Goal: Submit feedback/report problem: Submit feedback/report problem

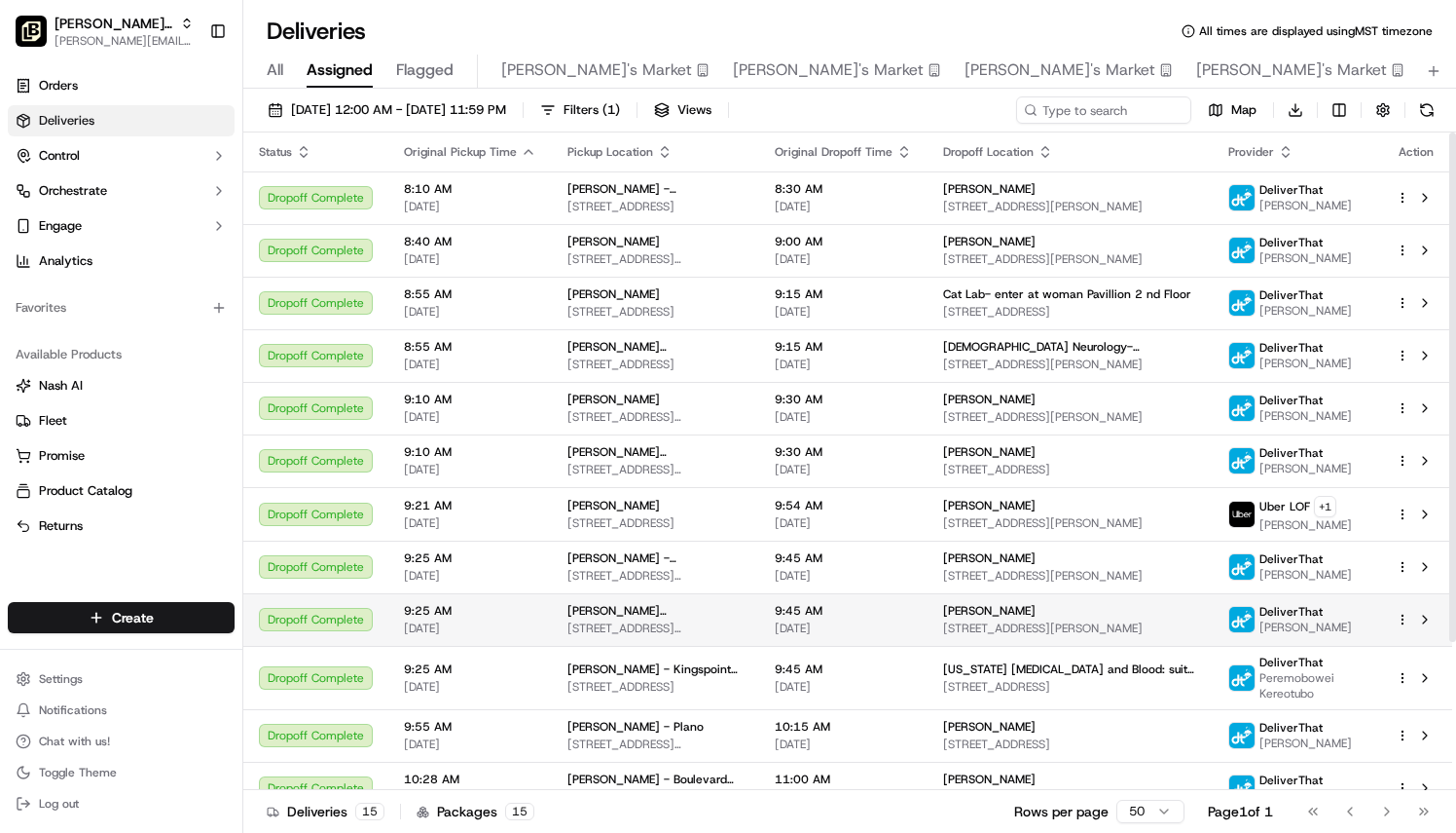
scroll to position [191, 0]
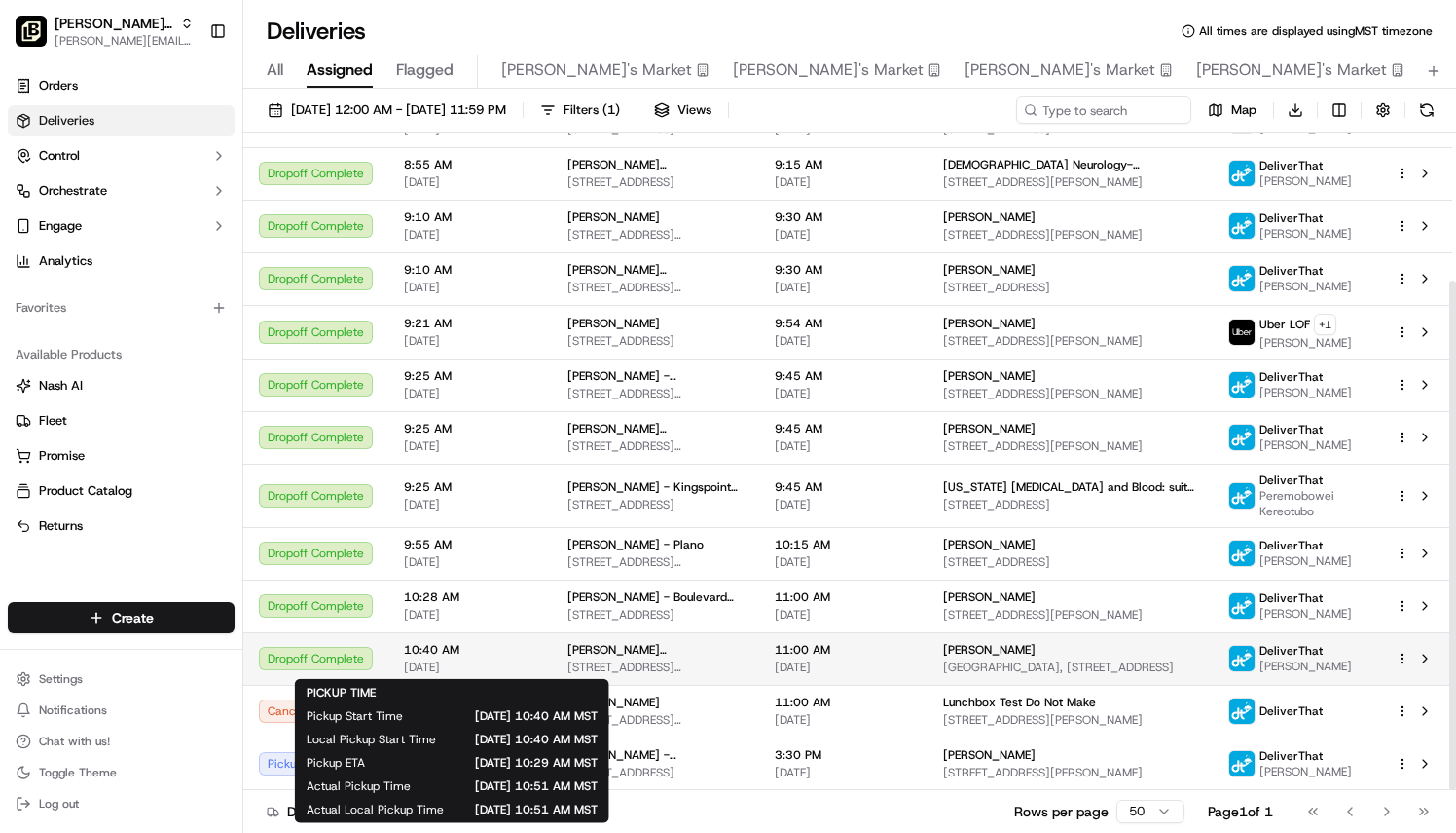
click at [525, 661] on span "[DATE]" at bounding box center [471, 667] width 133 height 16
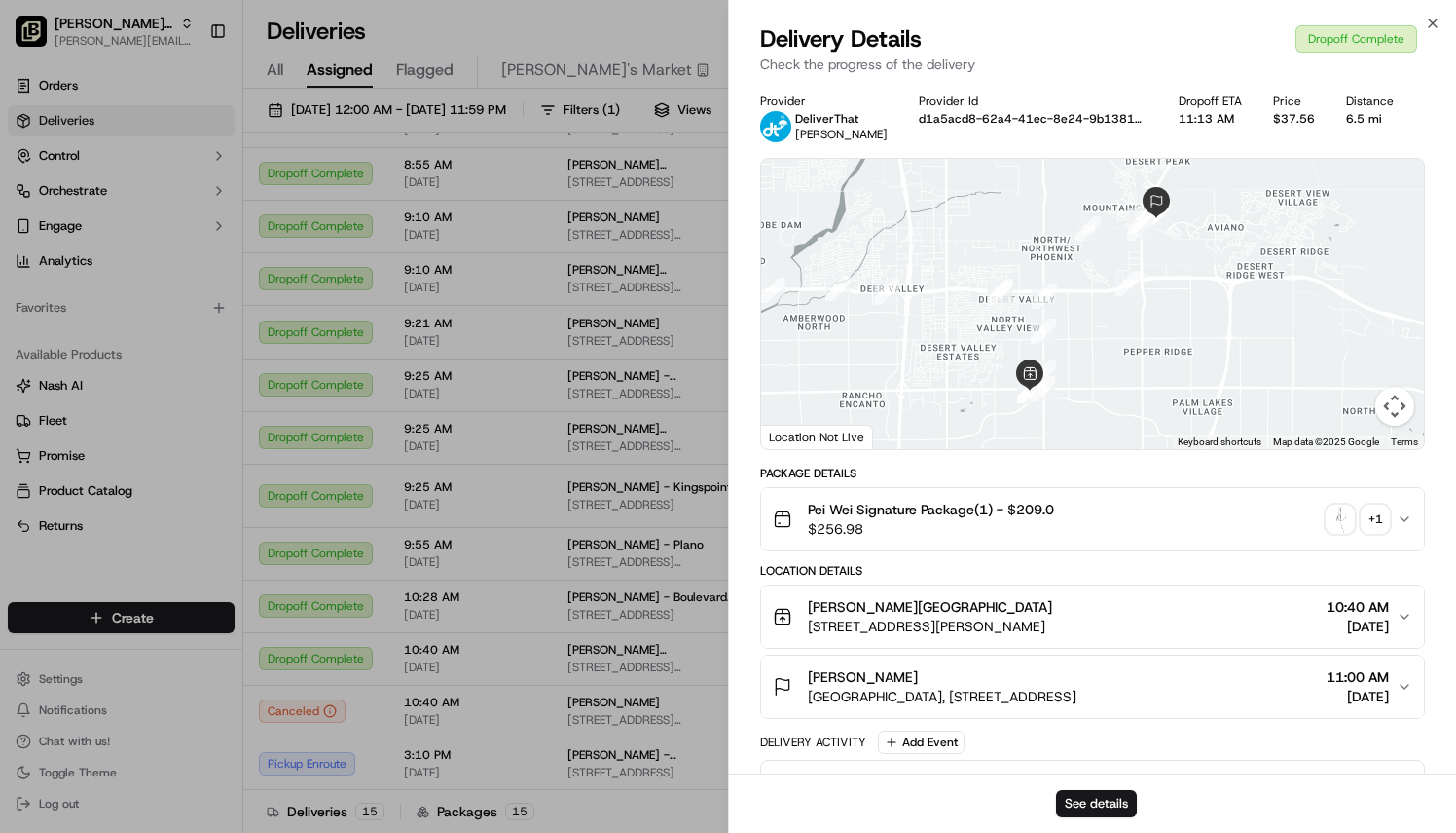
click at [1341, 511] on img "button" at bounding box center [1341, 520] width 28 height 28
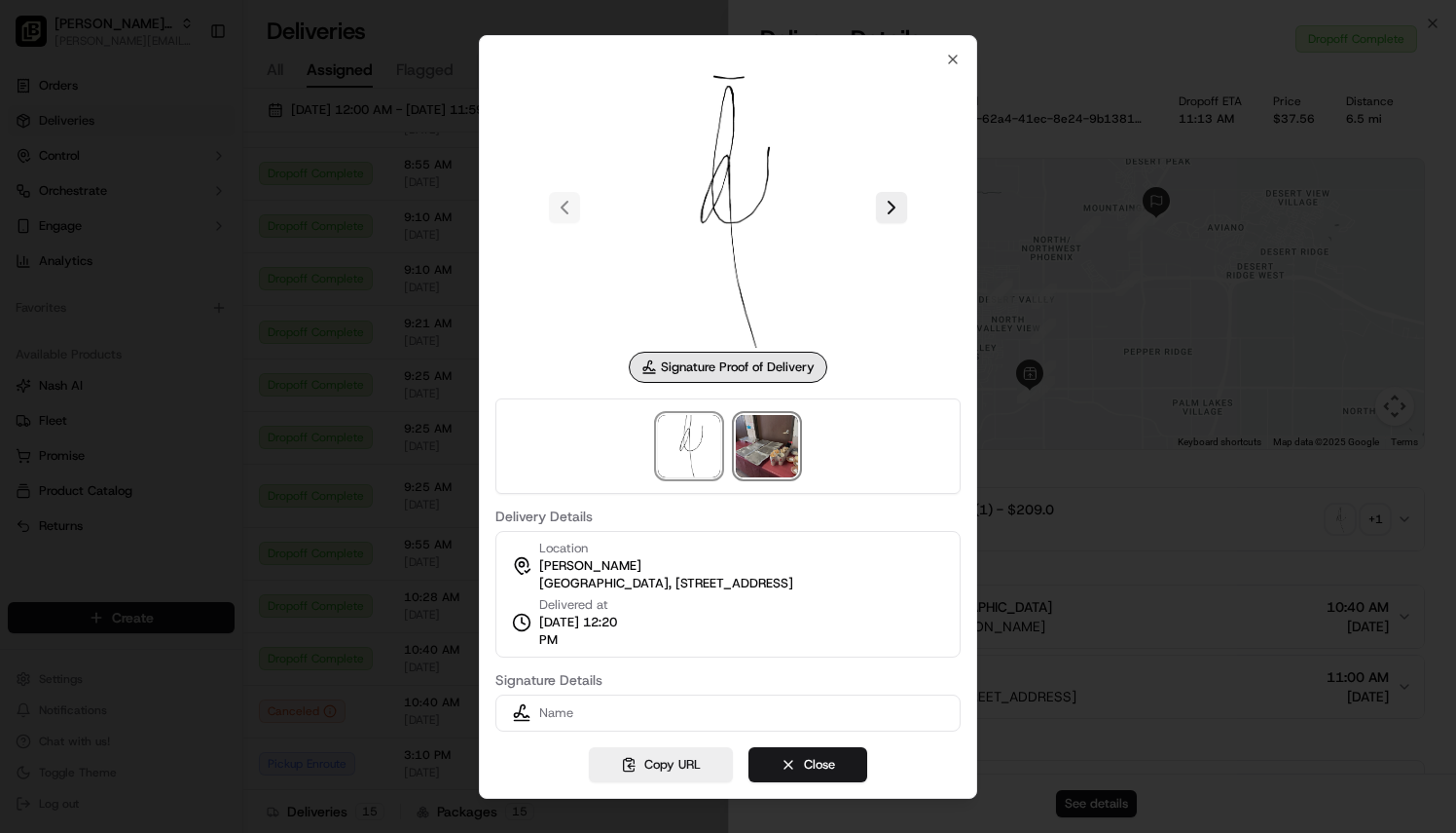
click at [763, 417] on img at bounding box center [767, 445] width 62 height 62
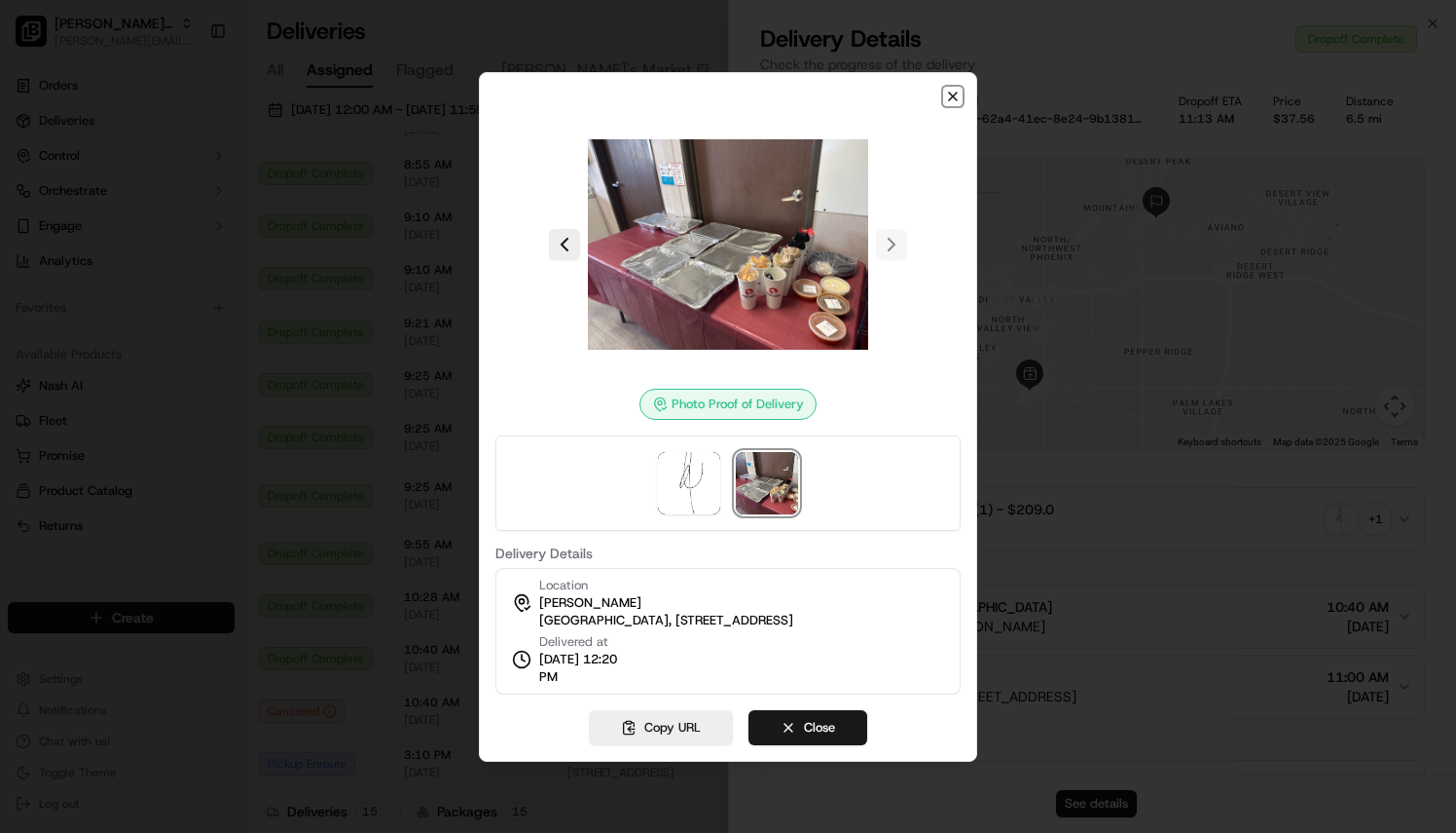
click at [955, 88] on icon "button" at bounding box center [953, 96] width 16 height 16
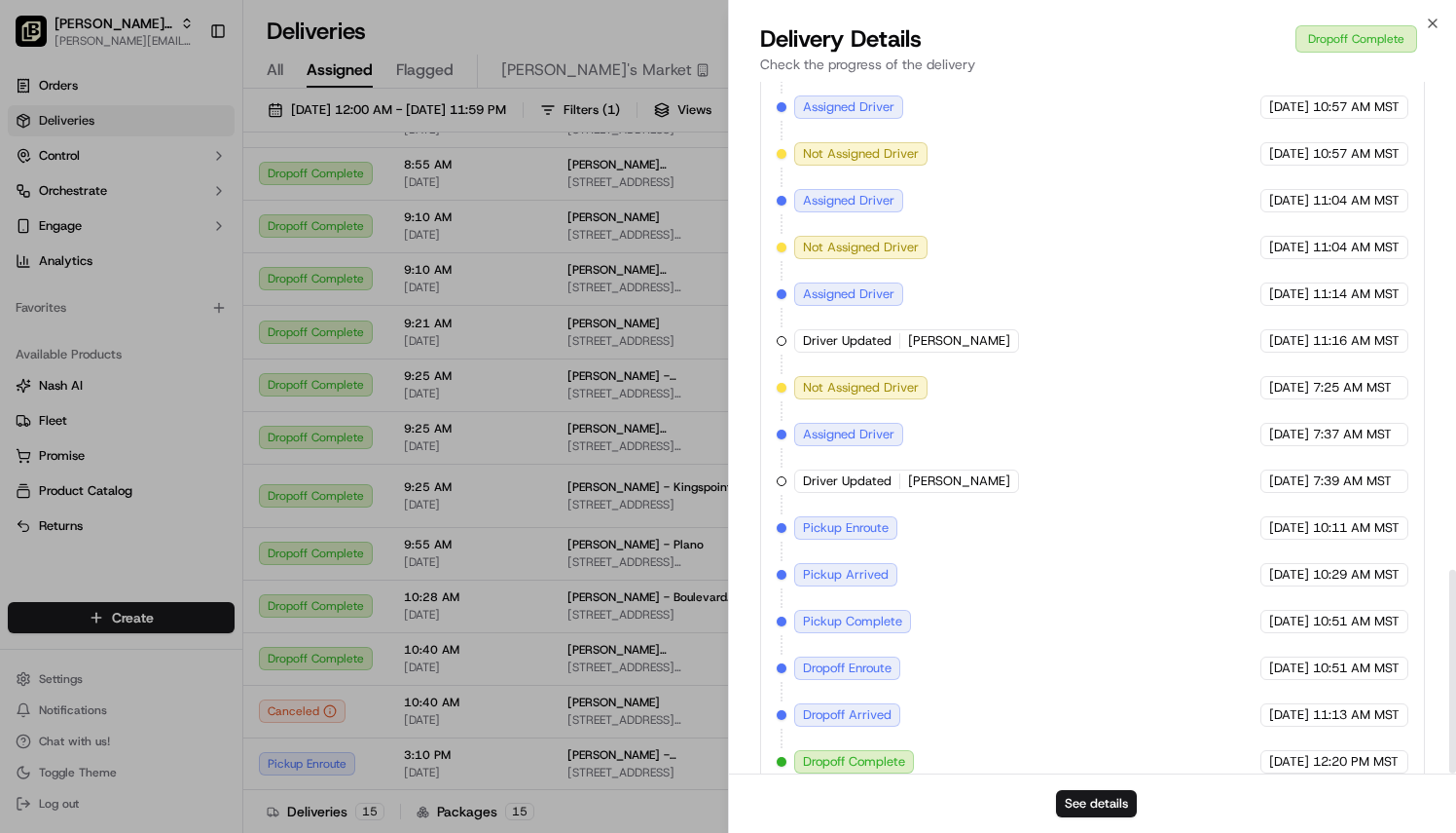
scroll to position [1664, 0]
click at [1094, 794] on button "See details" at bounding box center [1097, 804] width 81 height 28
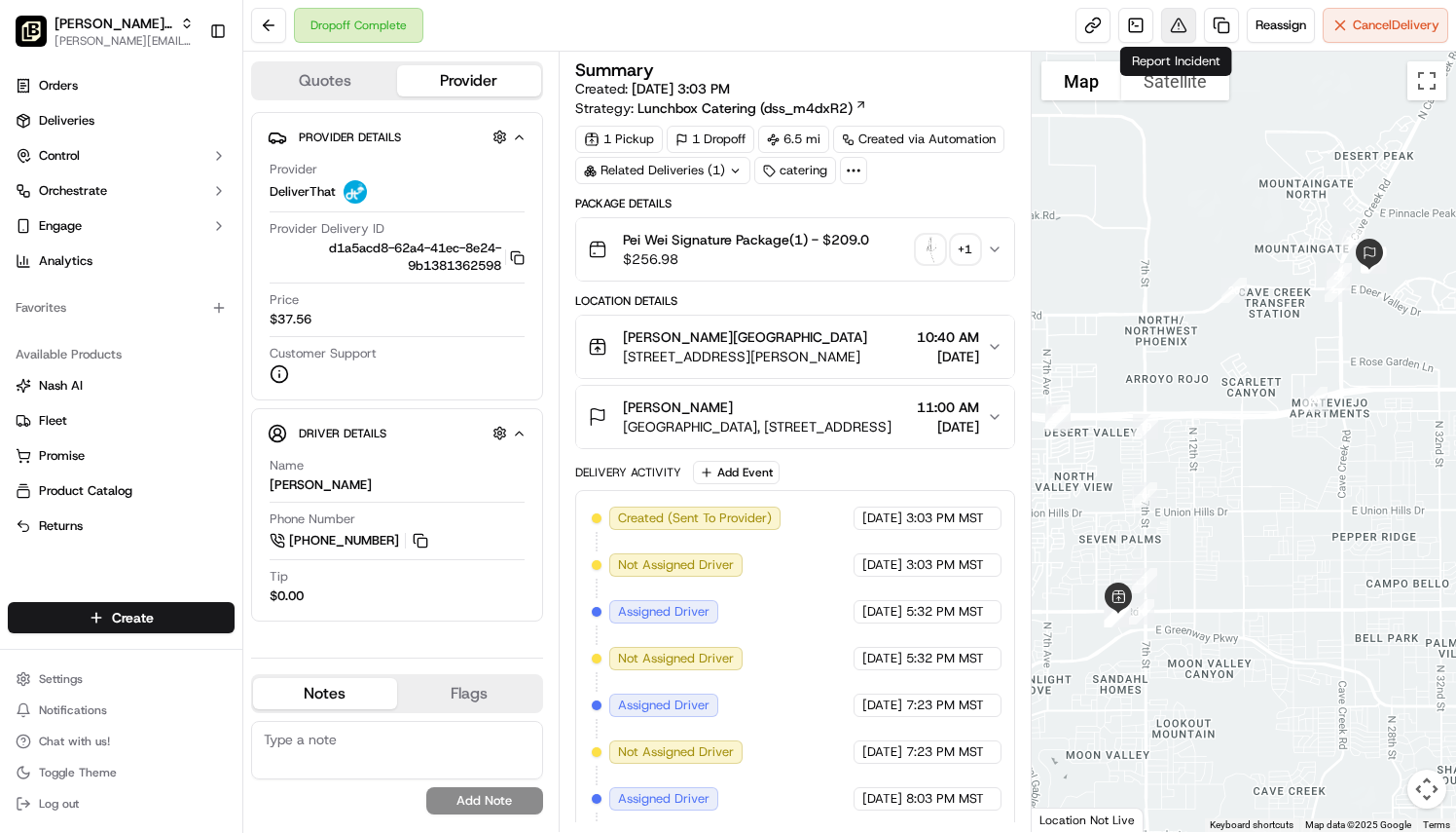
click at [1171, 18] on button at bounding box center [1178, 25] width 35 height 35
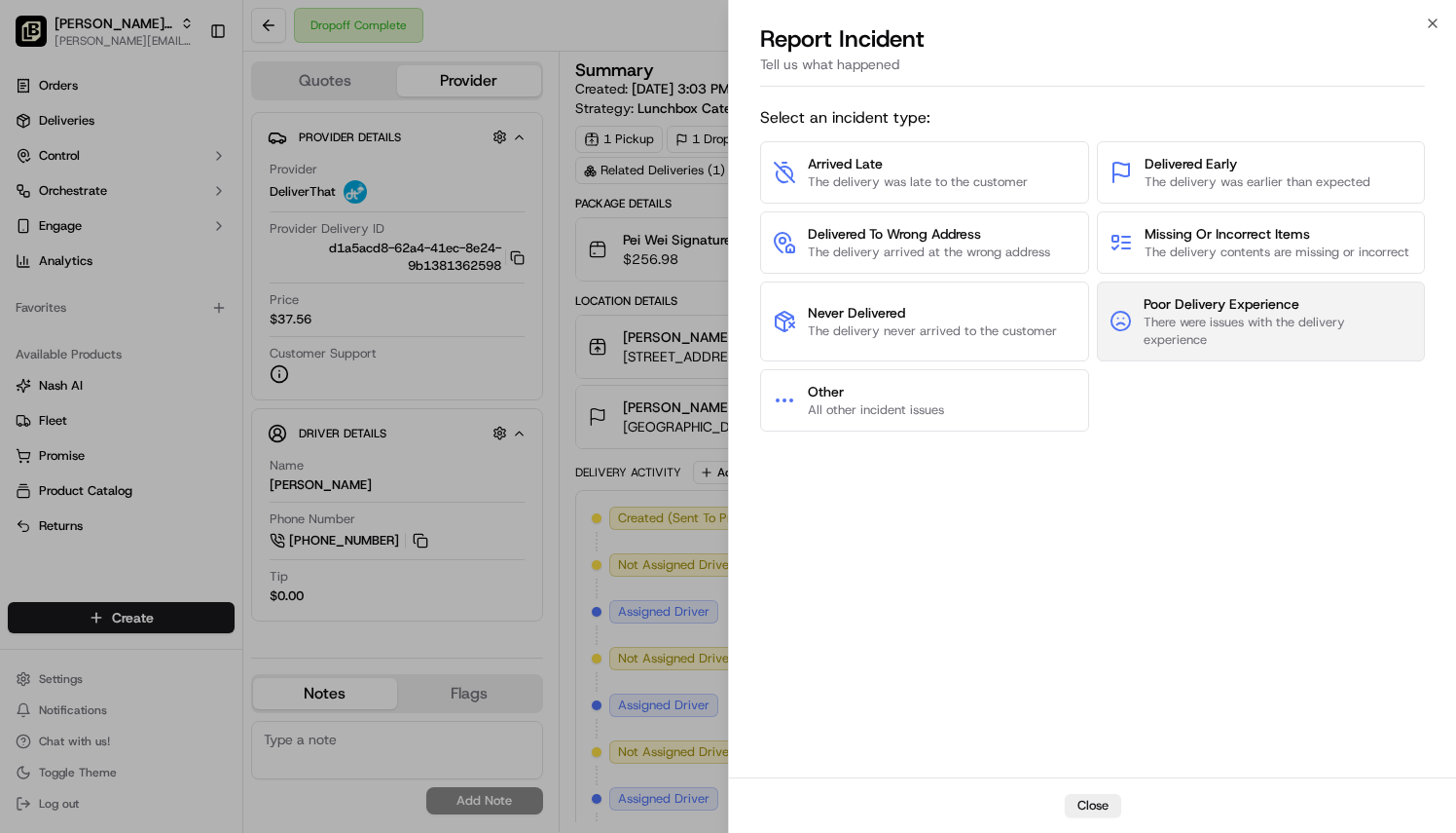
click at [1167, 328] on span "There were issues with the delivery experience" at bounding box center [1278, 330] width 269 height 35
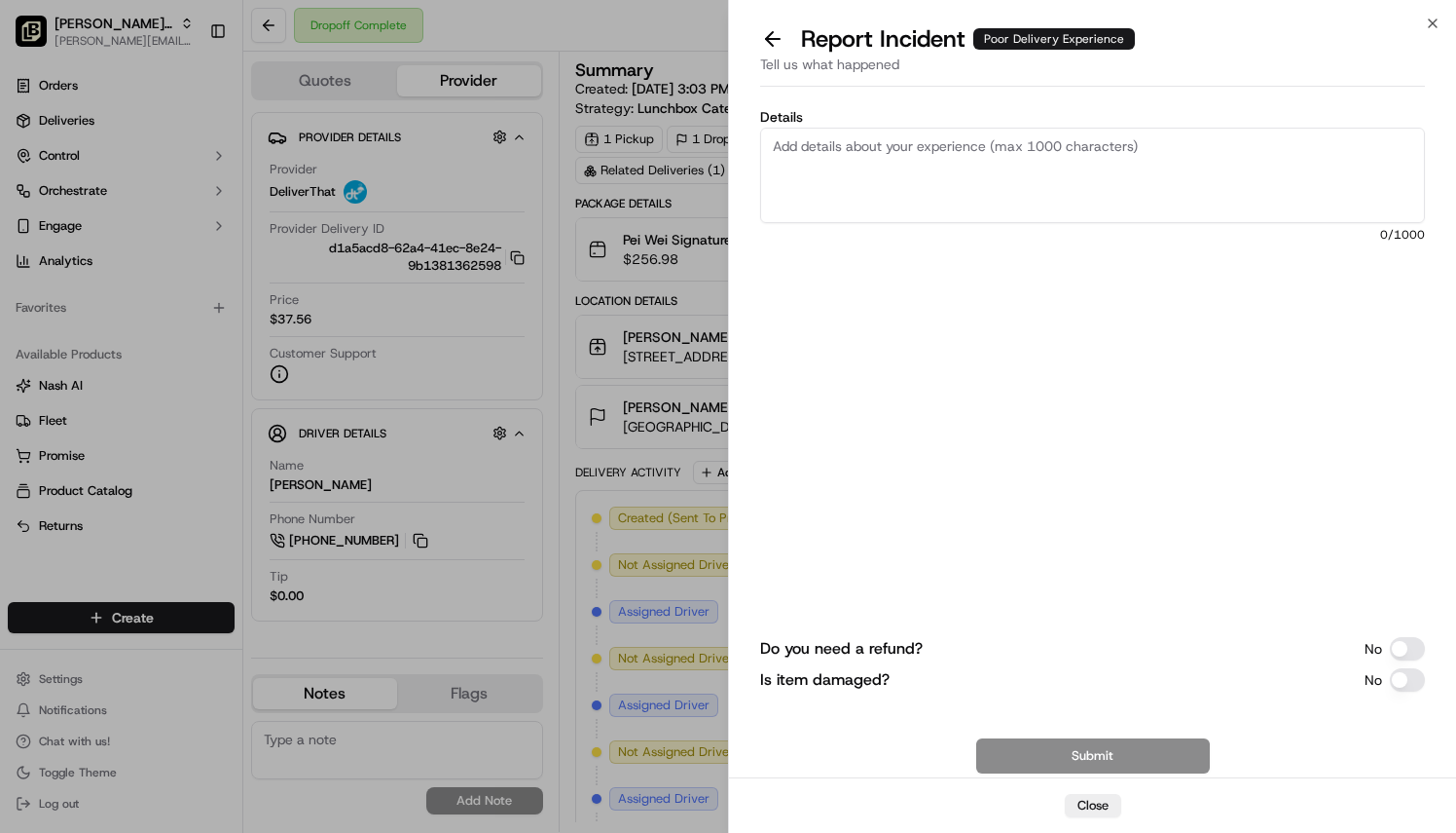
click at [870, 133] on textarea "Details" at bounding box center [1092, 176] width 665 height 95
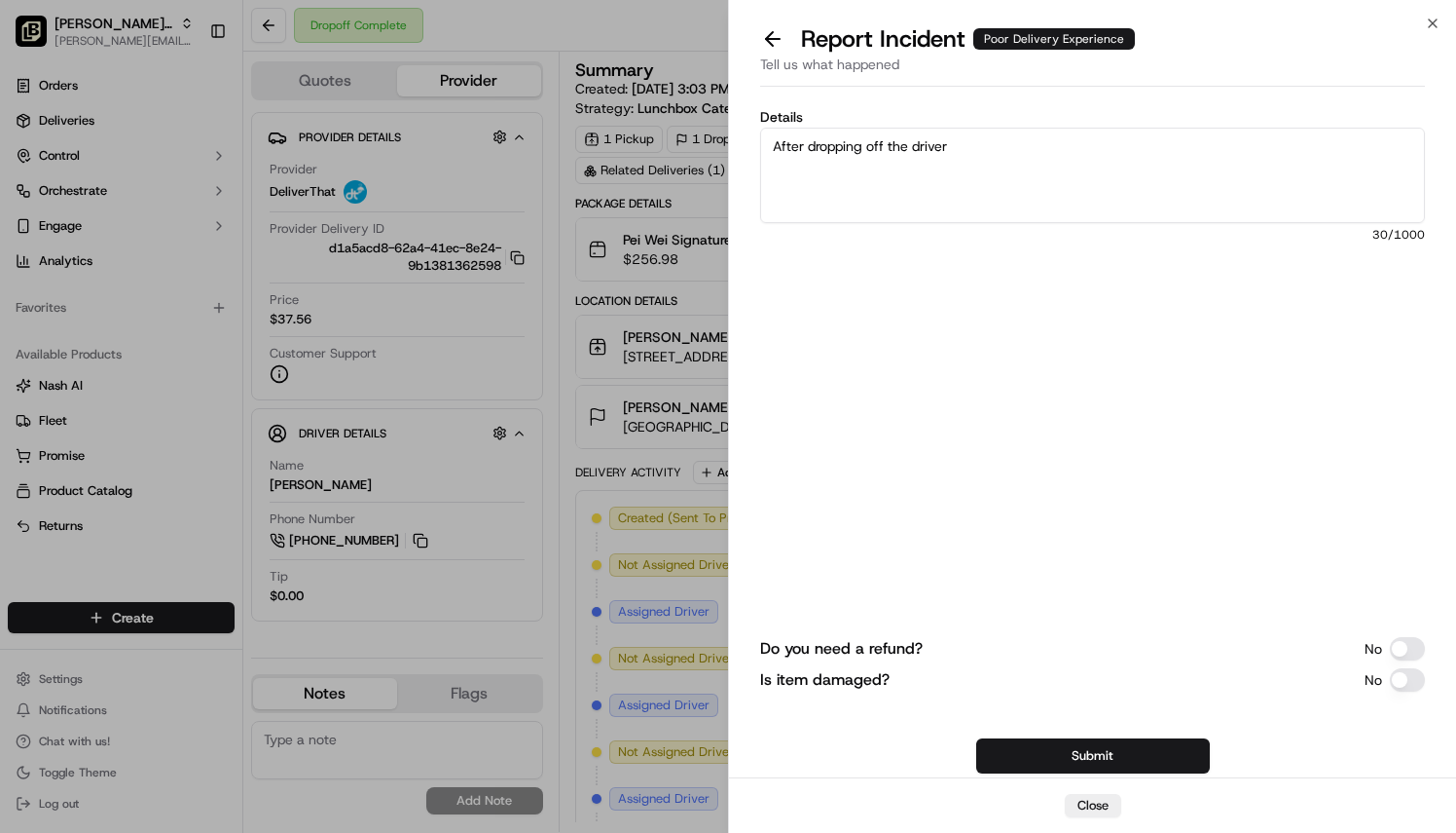
click at [910, 147] on textarea "After dropping off the driver" at bounding box center [1092, 176] width 665 height 95
click at [1031, 146] on textarea "After dropping off the order, the driver" at bounding box center [1092, 176] width 665 height 95
click at [1234, 146] on textarea "After dropping off the order, the driver began texting the on-site contact" at bounding box center [1092, 176] width 665 height 95
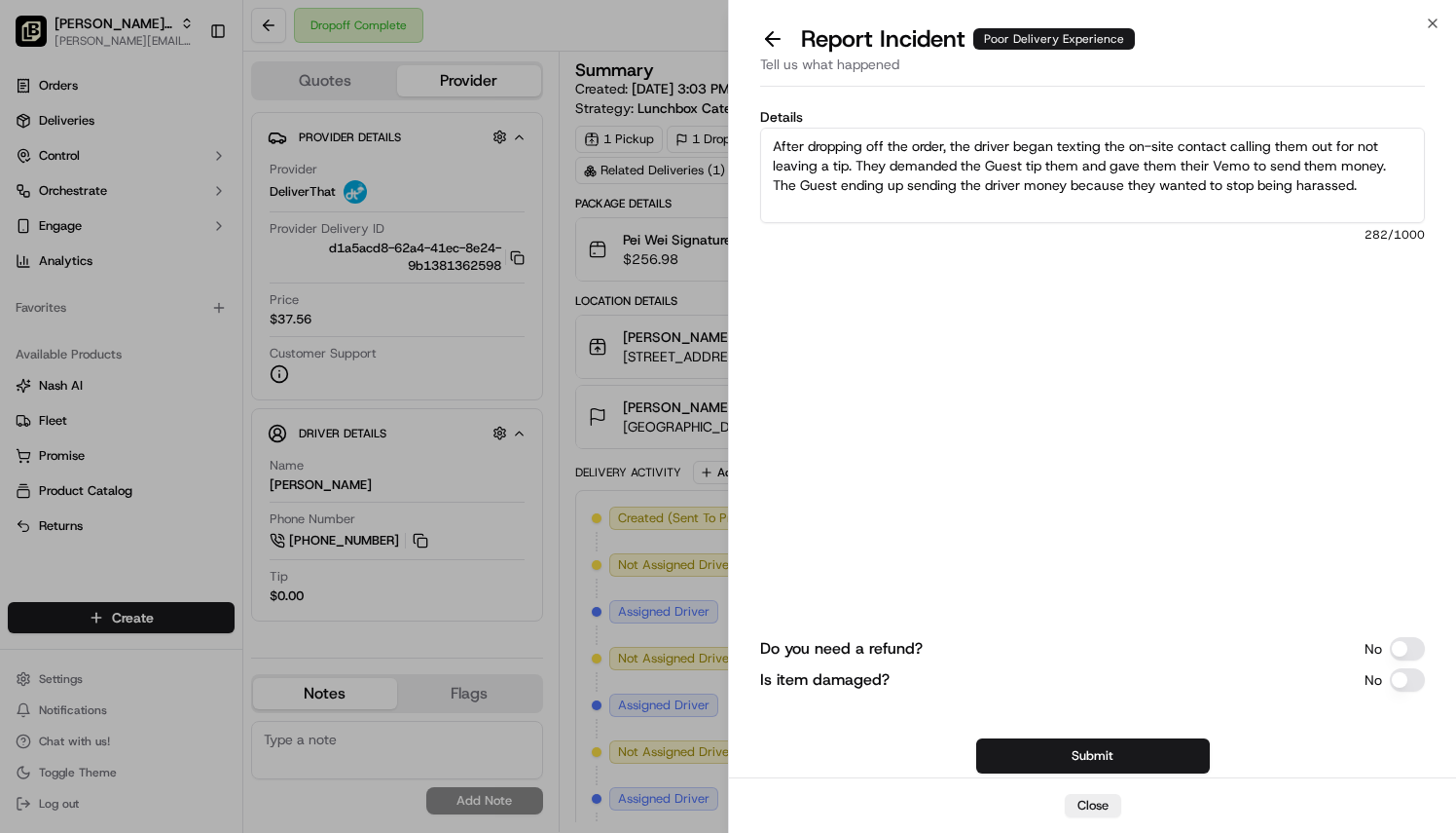
click at [1229, 143] on textarea "After dropping off the order, the driver began texting the on-site contact call…" at bounding box center [1092, 176] width 665 height 95
click at [1206, 164] on textarea "After dropping off the order, the driver began texting the on-site contact call…" at bounding box center [1092, 176] width 665 height 95
click at [1272, 164] on textarea "After dropping off the order, the driver began texting the on-site contact call…" at bounding box center [1092, 176] width 665 height 95
click at [1162, 183] on textarea "After dropping off the order, the driver began texting the on-site contact call…" at bounding box center [1092, 176] width 665 height 95
drag, startPoint x: 884, startPoint y: 203, endPoint x: 767, endPoint y: 142, distance: 131.9
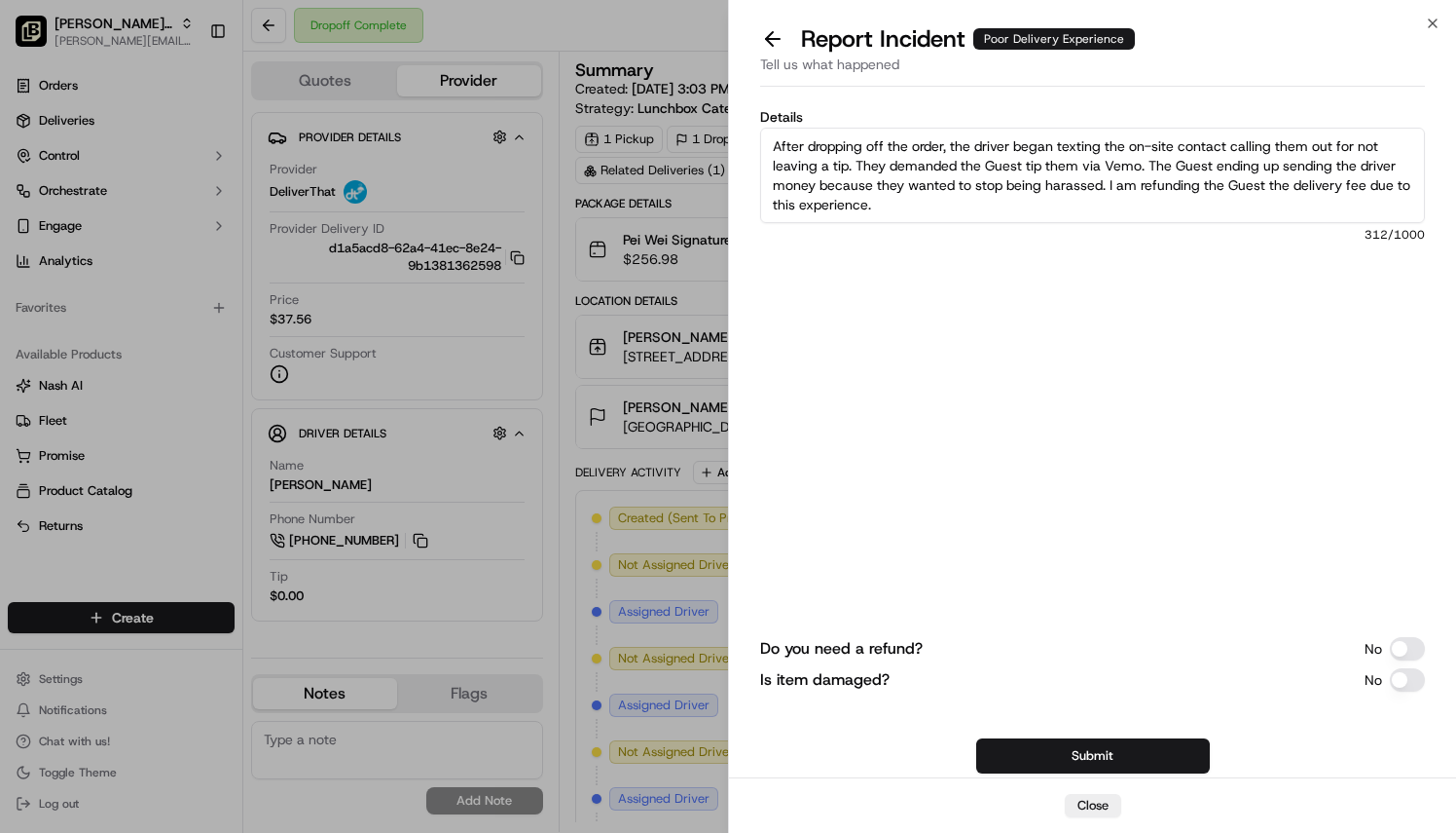
click at [767, 142] on textarea "After dropping off the order, the driver began texting the on-site contact call…" at bounding box center [1092, 176] width 665 height 95
type textarea "After dropping off the order, the driver began texting the on-site contact call…"
click at [952, 376] on div "Details After dropping off the order, the driver began texting the on-site cont…" at bounding box center [1092, 435] width 665 height 675
click at [1275, 140] on textarea "After dropping off the order, the driver began texting the on-site contact call…" at bounding box center [1092, 176] width 665 height 95
click at [1404, 649] on button "Do you need a refund?" at bounding box center [1407, 649] width 35 height 24
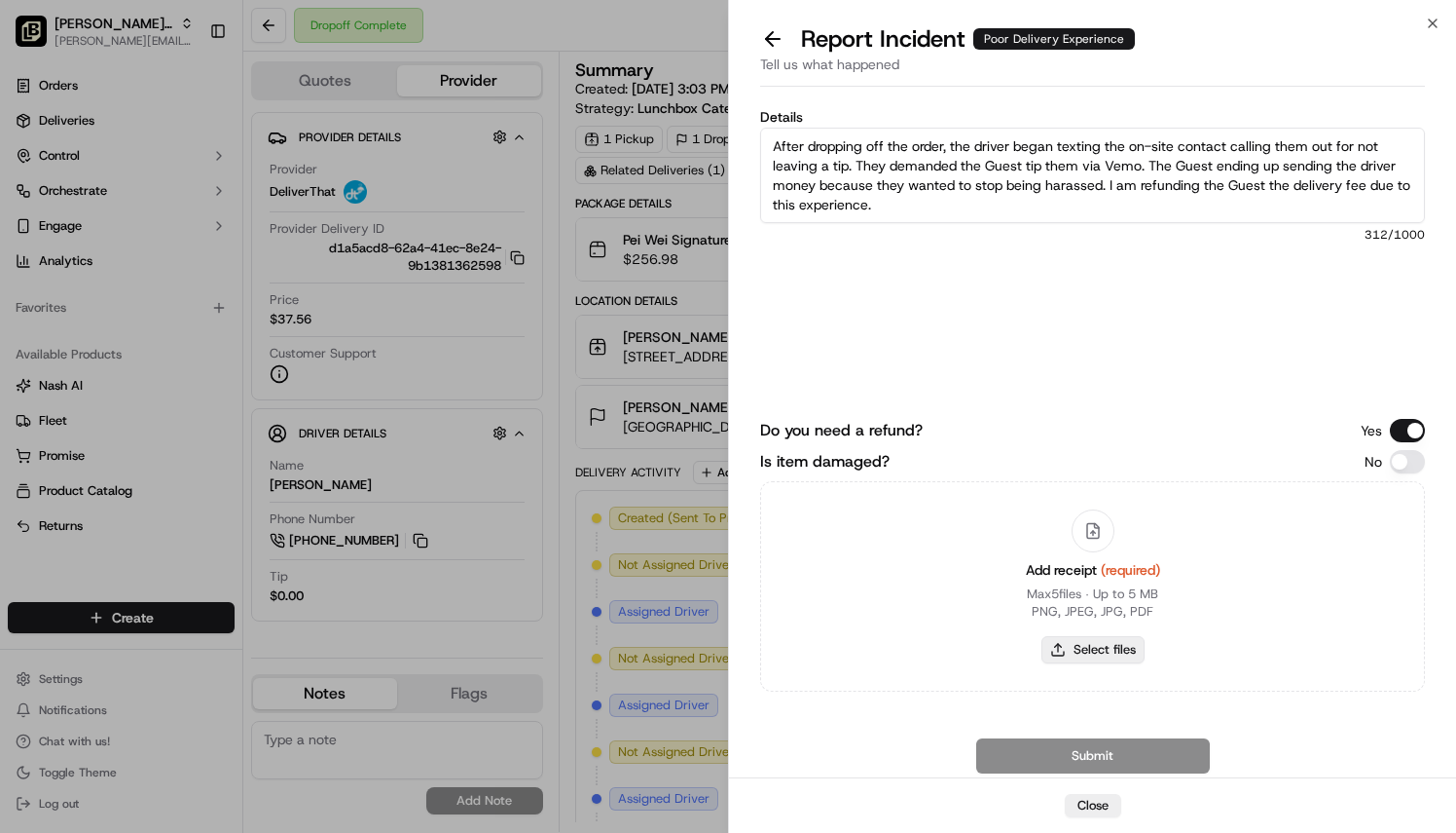
click at [1078, 649] on button "Select files" at bounding box center [1093, 650] width 103 height 28
type input "C:\fakepath\Receipt_8248.pdf"
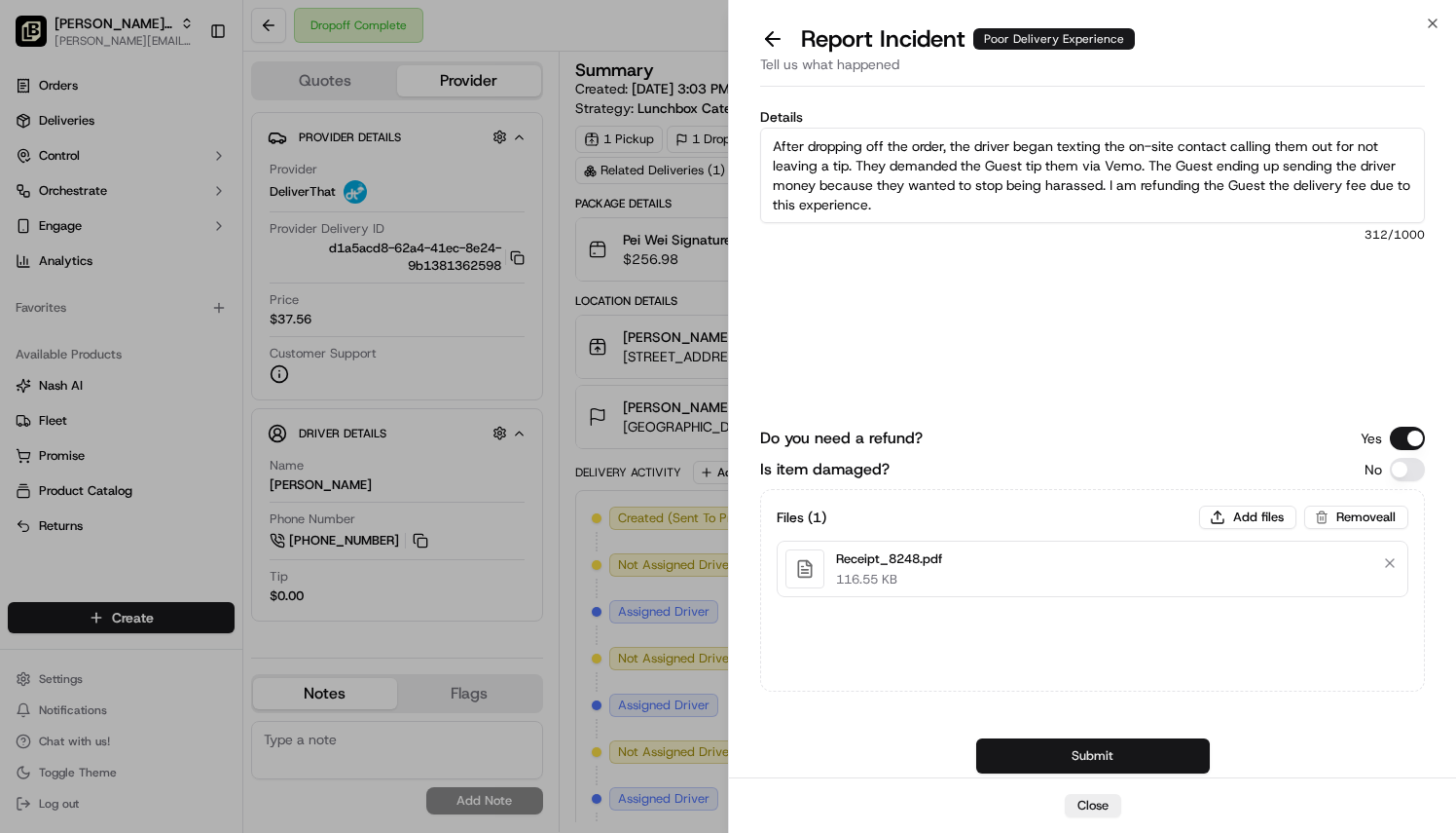
click at [1082, 758] on button "Submit" at bounding box center [1093, 756] width 234 height 35
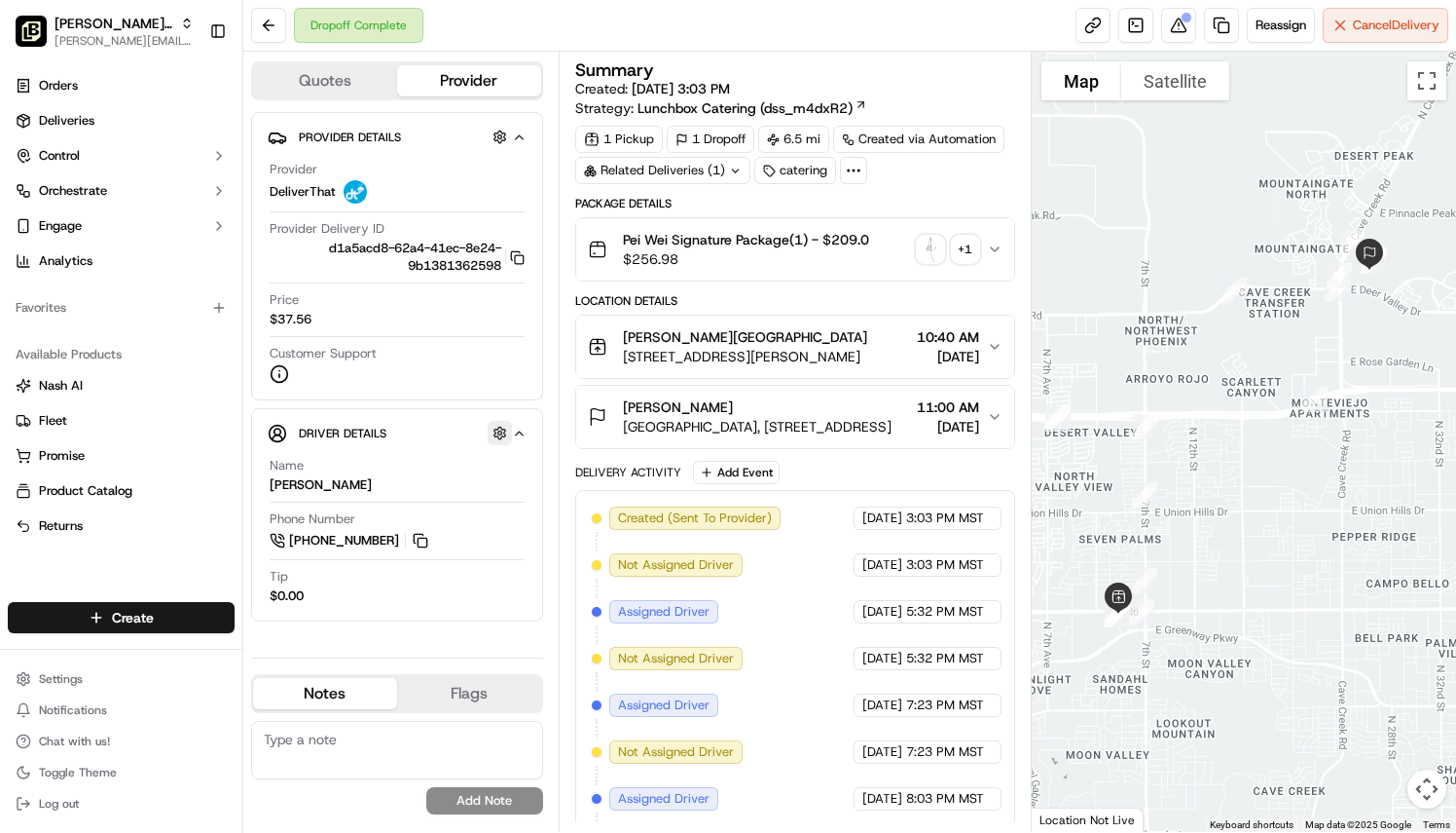
click at [501, 433] on button "button" at bounding box center [500, 432] width 25 height 25
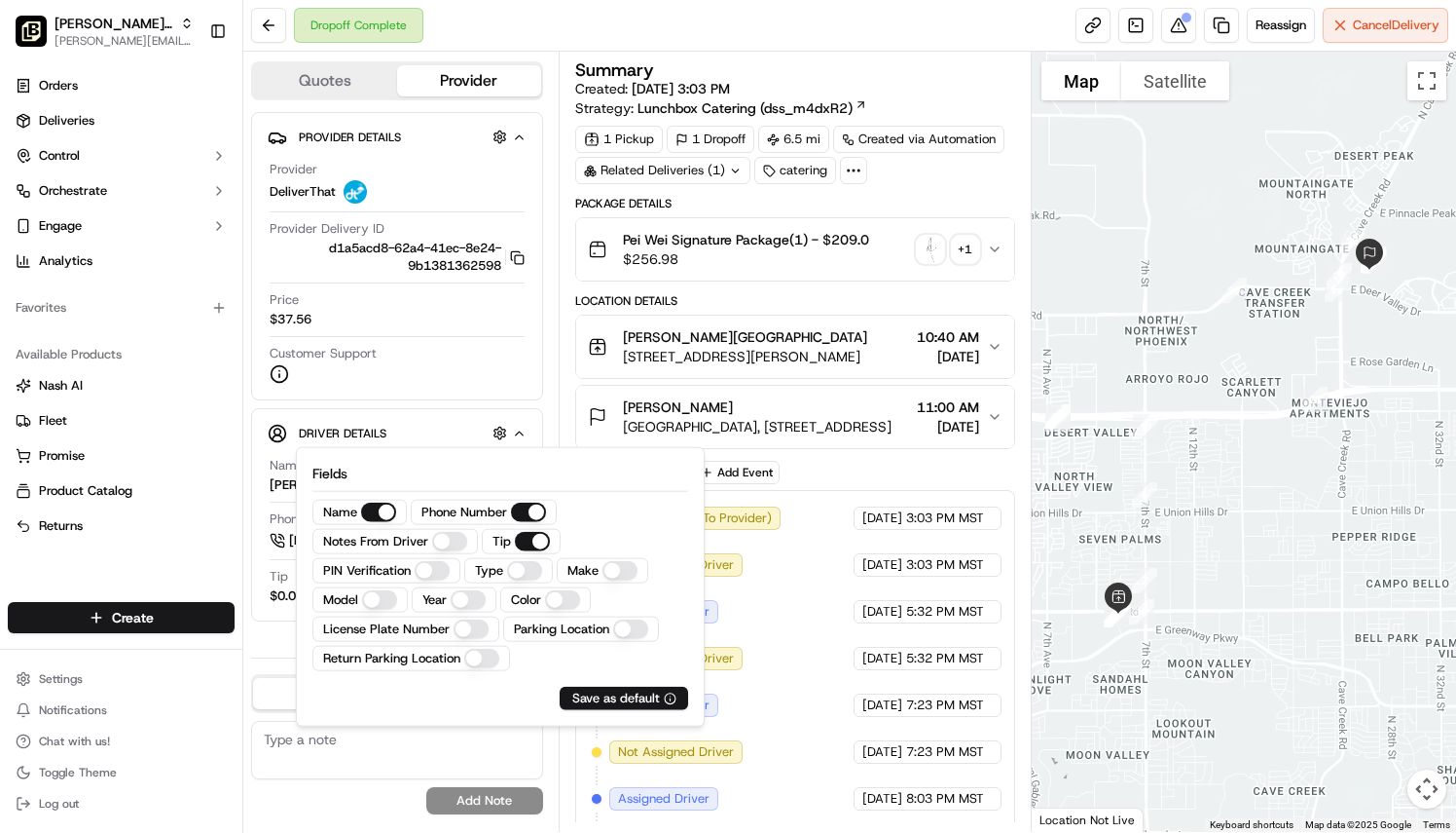
click at [410, 370] on div "Customer Support" at bounding box center [396, 364] width 255 height 39
